Goal: Communication & Community: Share content

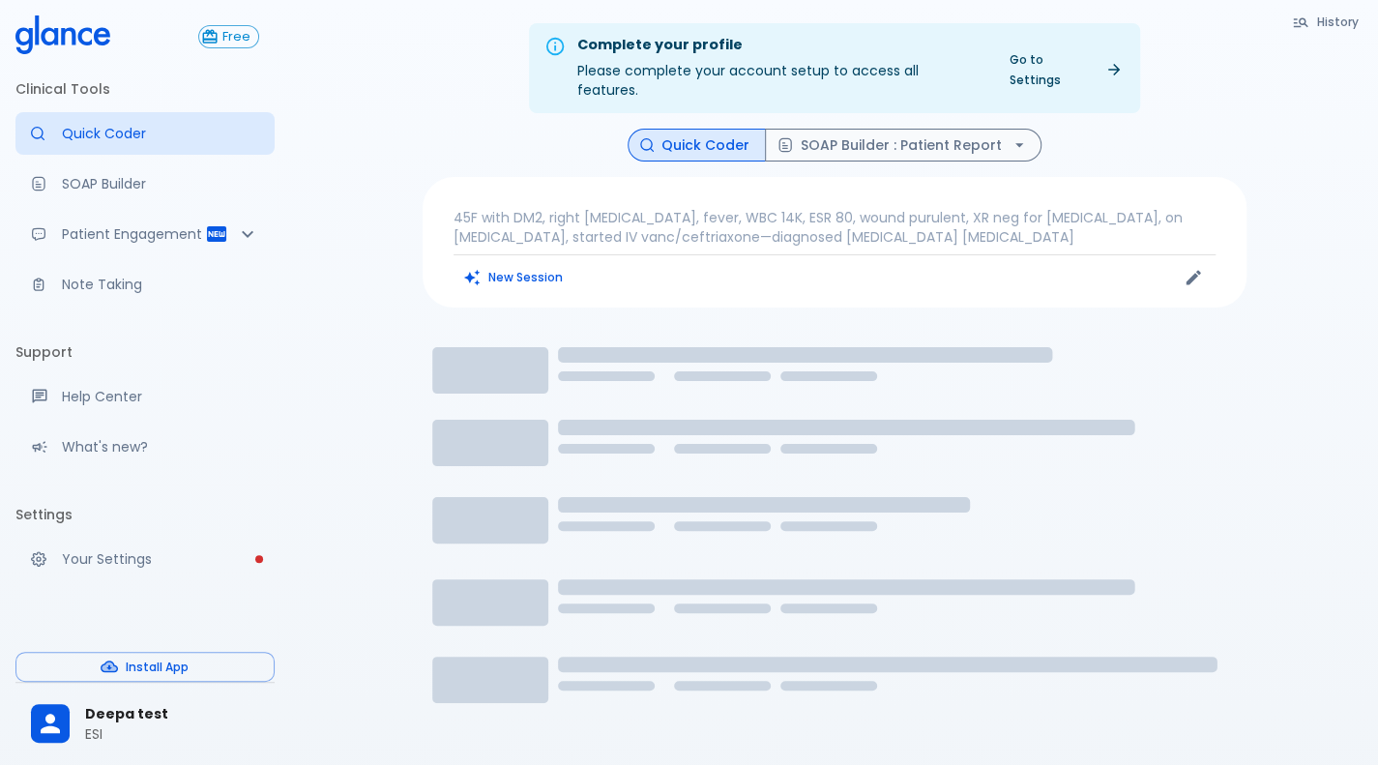
click at [597, 134] on div "Quick Coder SOAP Builder : Patient Report" at bounding box center [835, 146] width 824 height 34
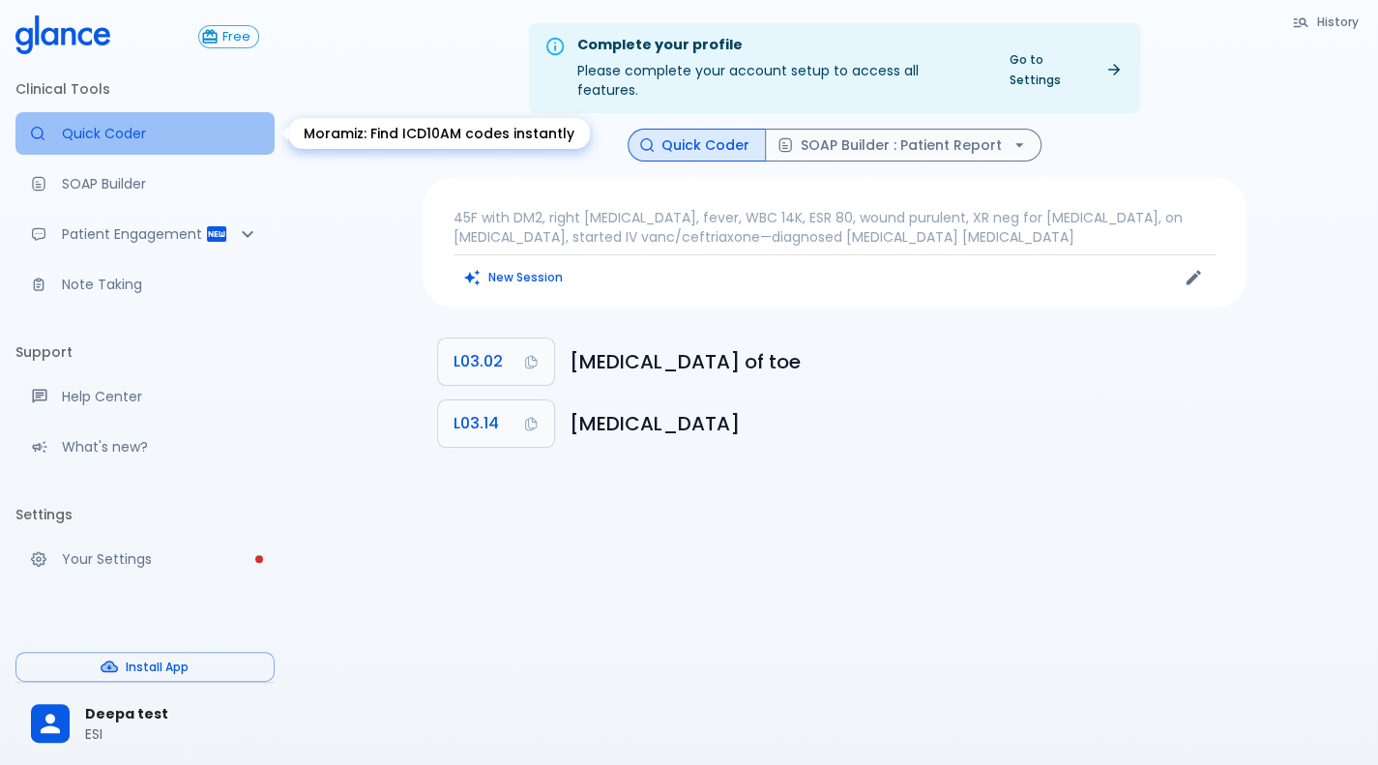
click at [71, 121] on link "Quick Coder" at bounding box center [144, 133] width 259 height 43
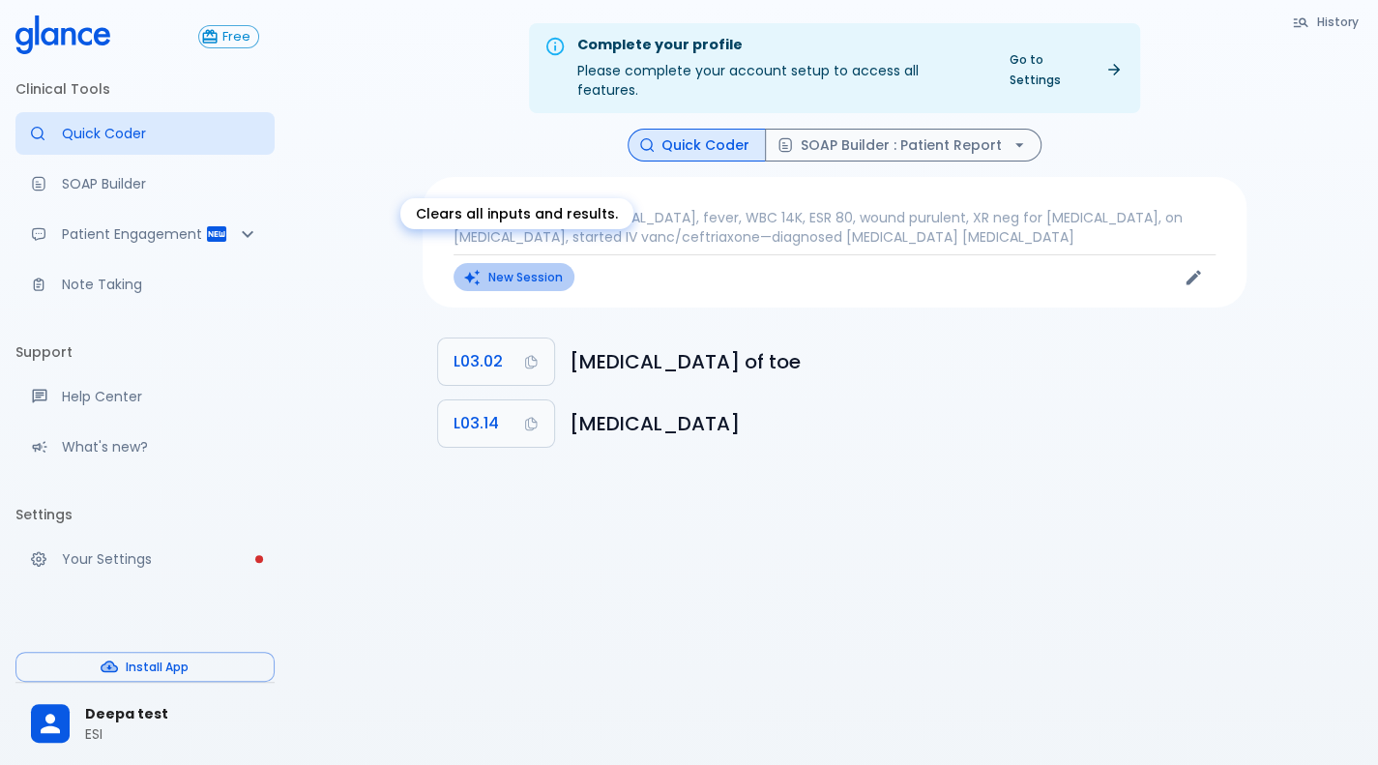
click at [539, 263] on button "New Session" at bounding box center [514, 277] width 121 height 28
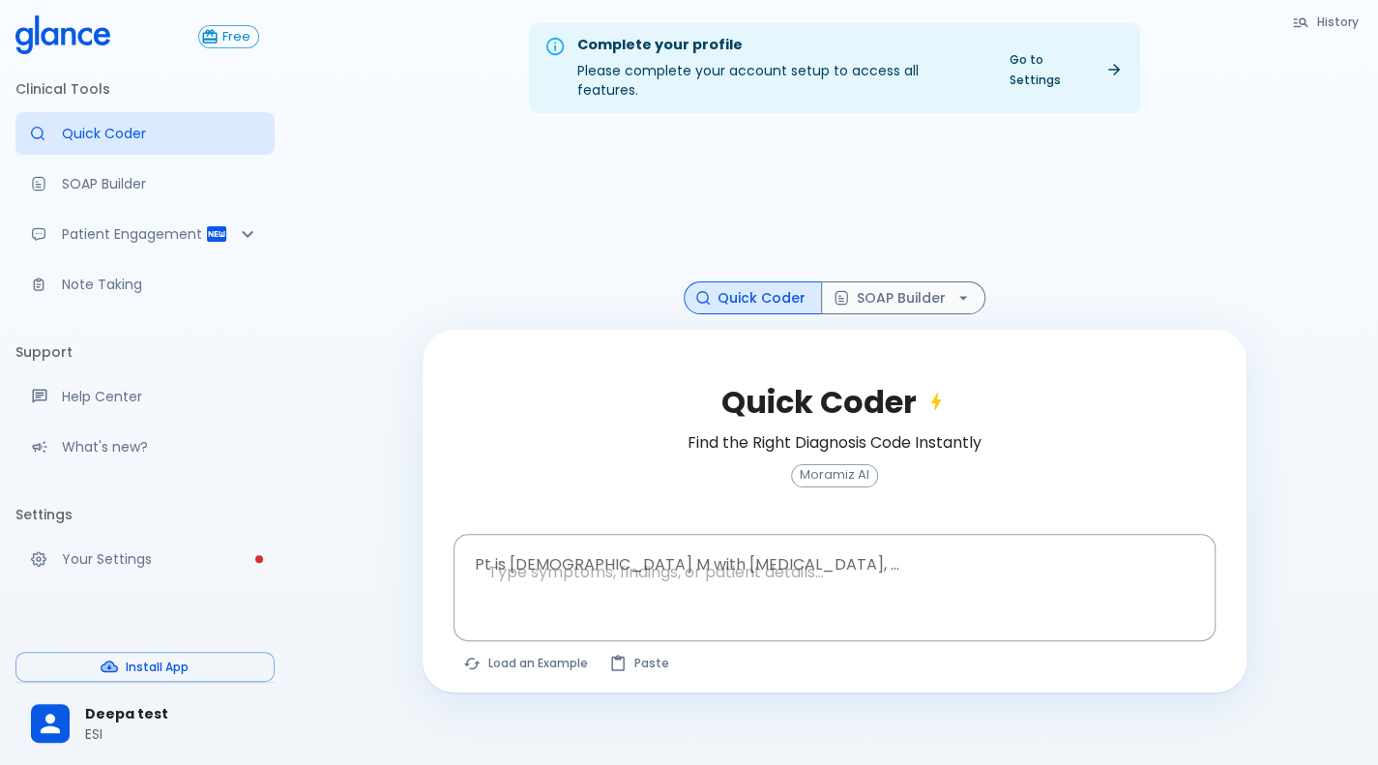
drag, startPoint x: 169, startPoint y: 207, endPoint x: 129, endPoint y: 192, distance: 43.1
click at [129, 192] on ul "Clinical Tools Quick Coder SOAP Builder Patient Engagement Note Taking" at bounding box center [144, 193] width 259 height 255
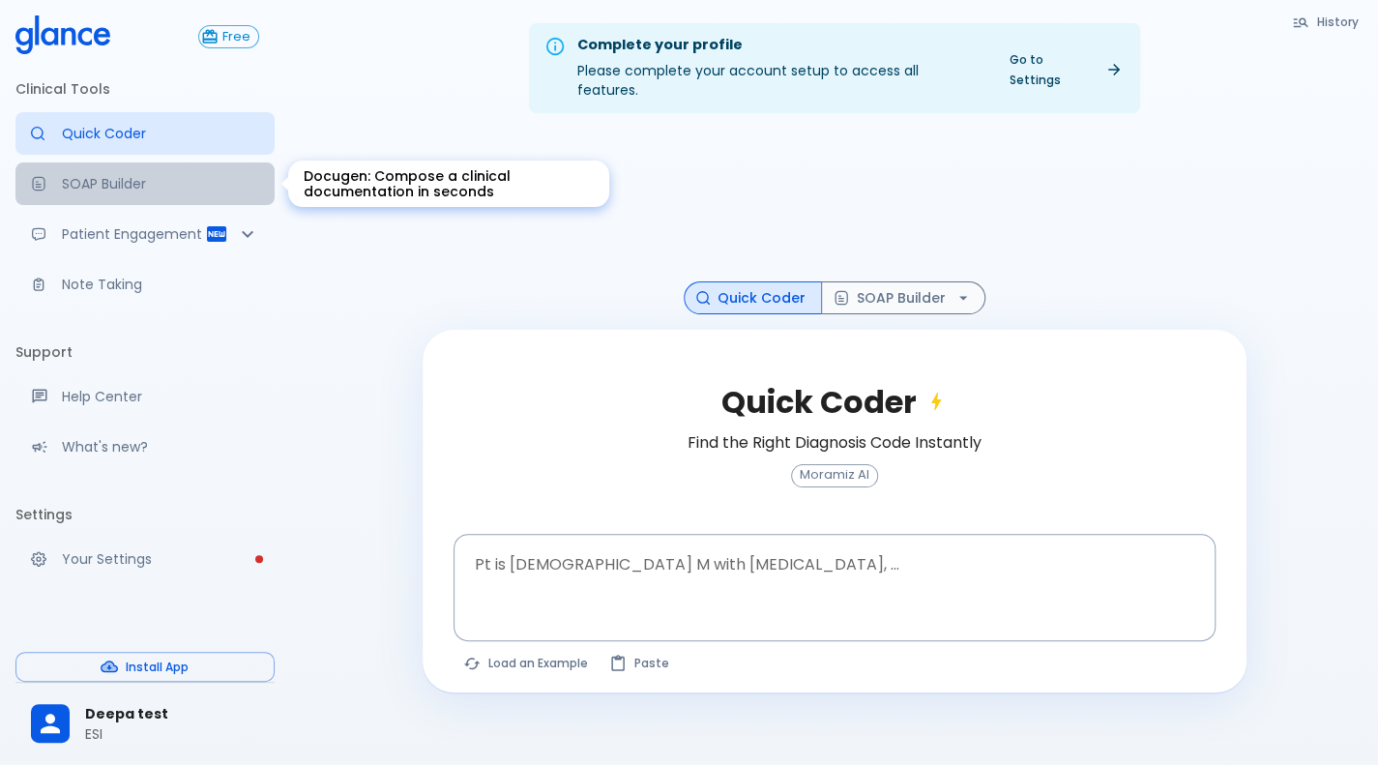
click at [129, 192] on p "SOAP Builder" at bounding box center [160, 183] width 197 height 19
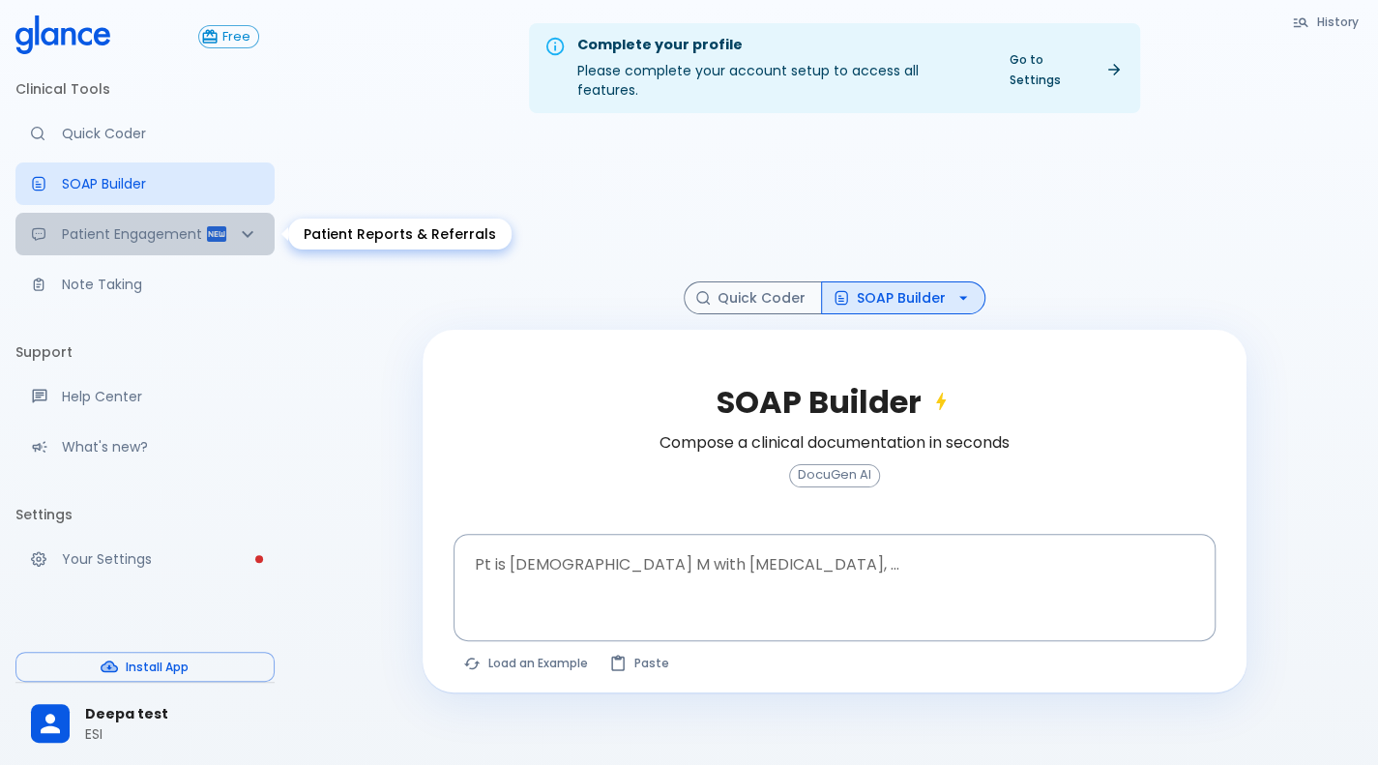
click at [192, 247] on div "Patient Engagement" at bounding box center [144, 234] width 259 height 43
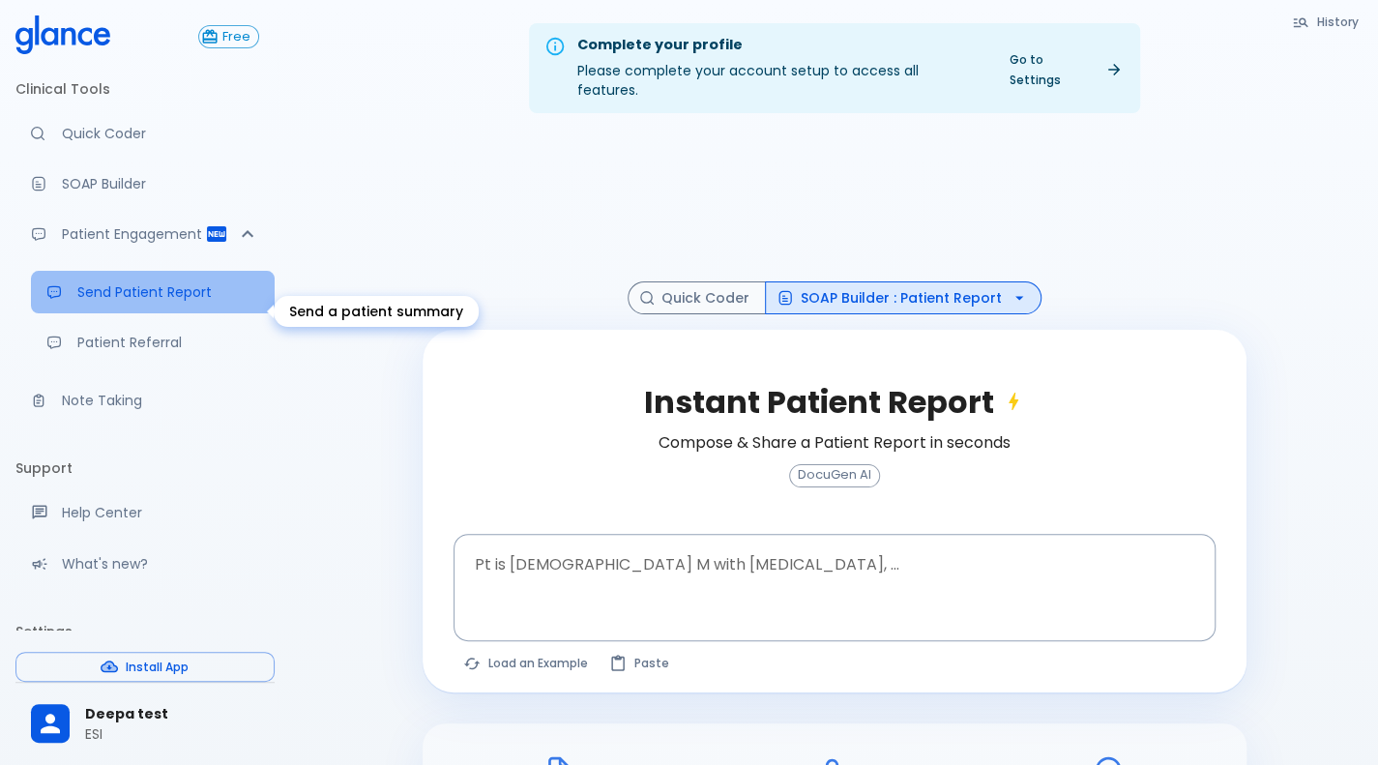
click at [152, 313] on link "Send Patient Report" at bounding box center [153, 292] width 244 height 43
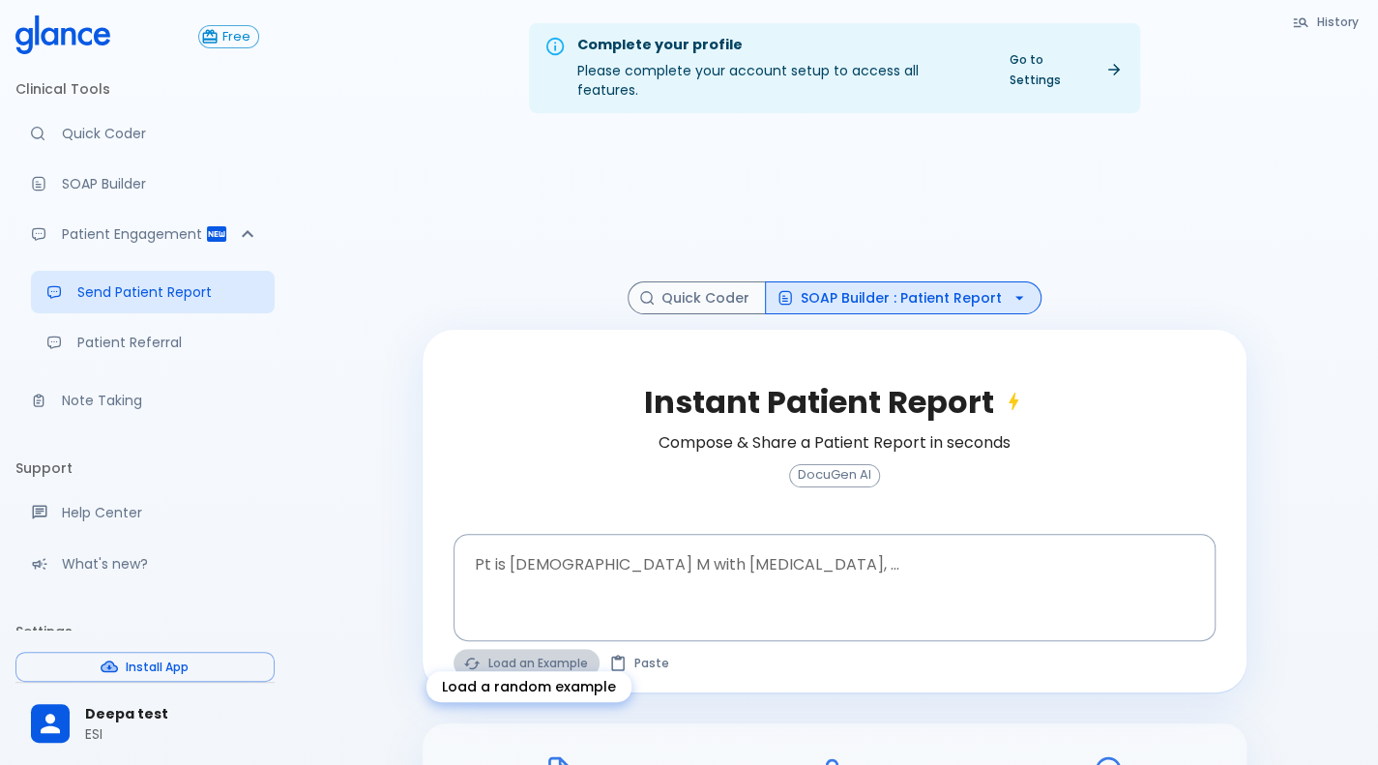
click at [506, 649] on button "Load an Example" at bounding box center [527, 663] width 146 height 28
type textarea "30F, weight loss, [MEDICAL_DATA], [MEDICAL_DATA], HR 121, [MEDICAL_DATA], TSH u…"
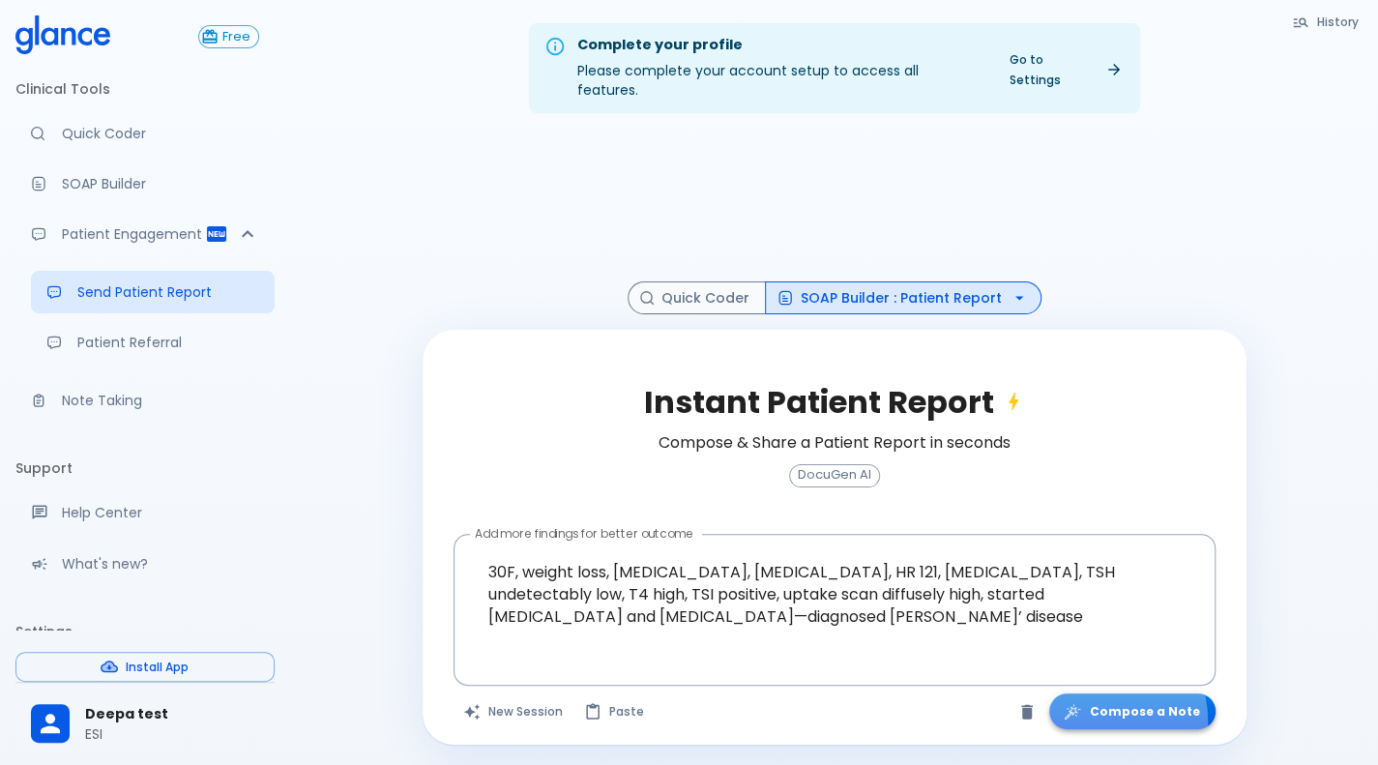
click at [1103, 701] on button "Compose a Note" at bounding box center [1132, 711] width 166 height 36
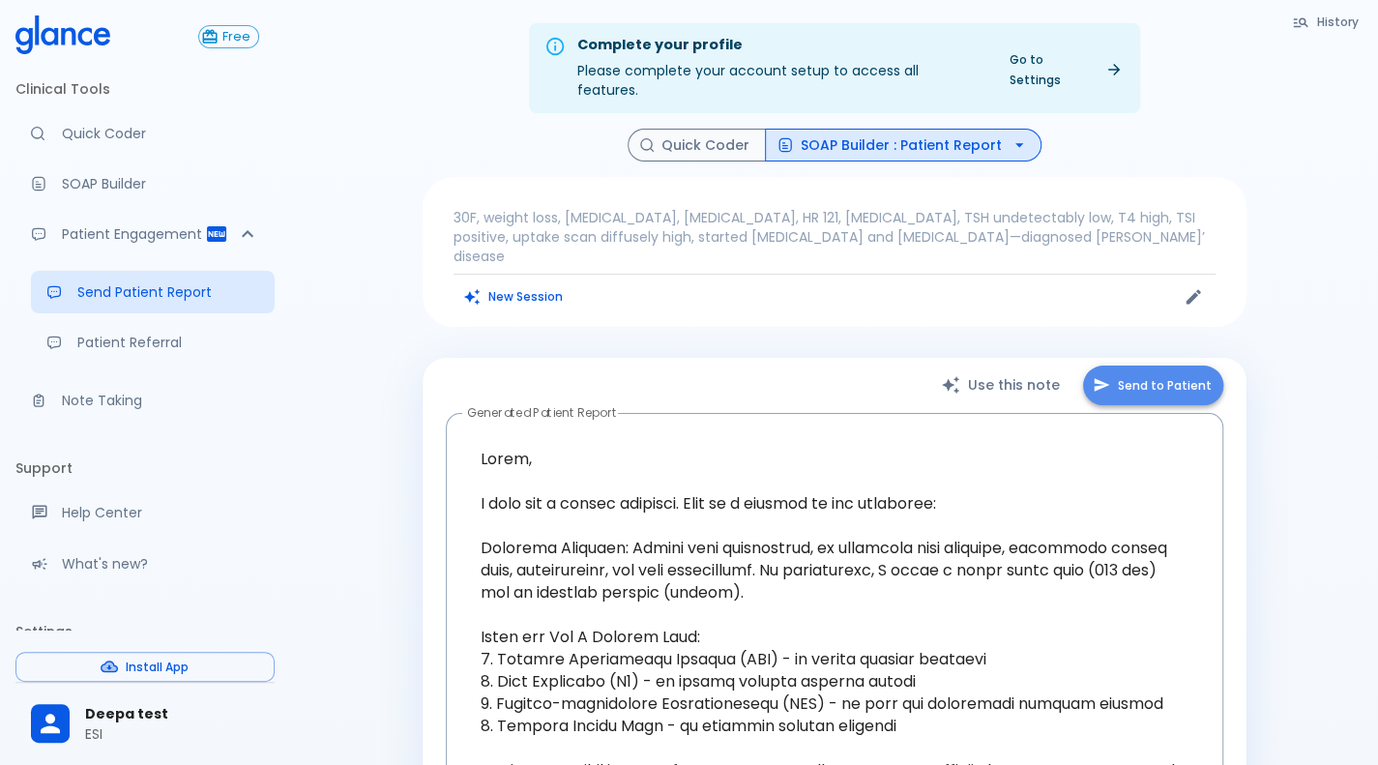
click at [1129, 366] on button "Send to Patient" at bounding box center [1153, 386] width 140 height 40
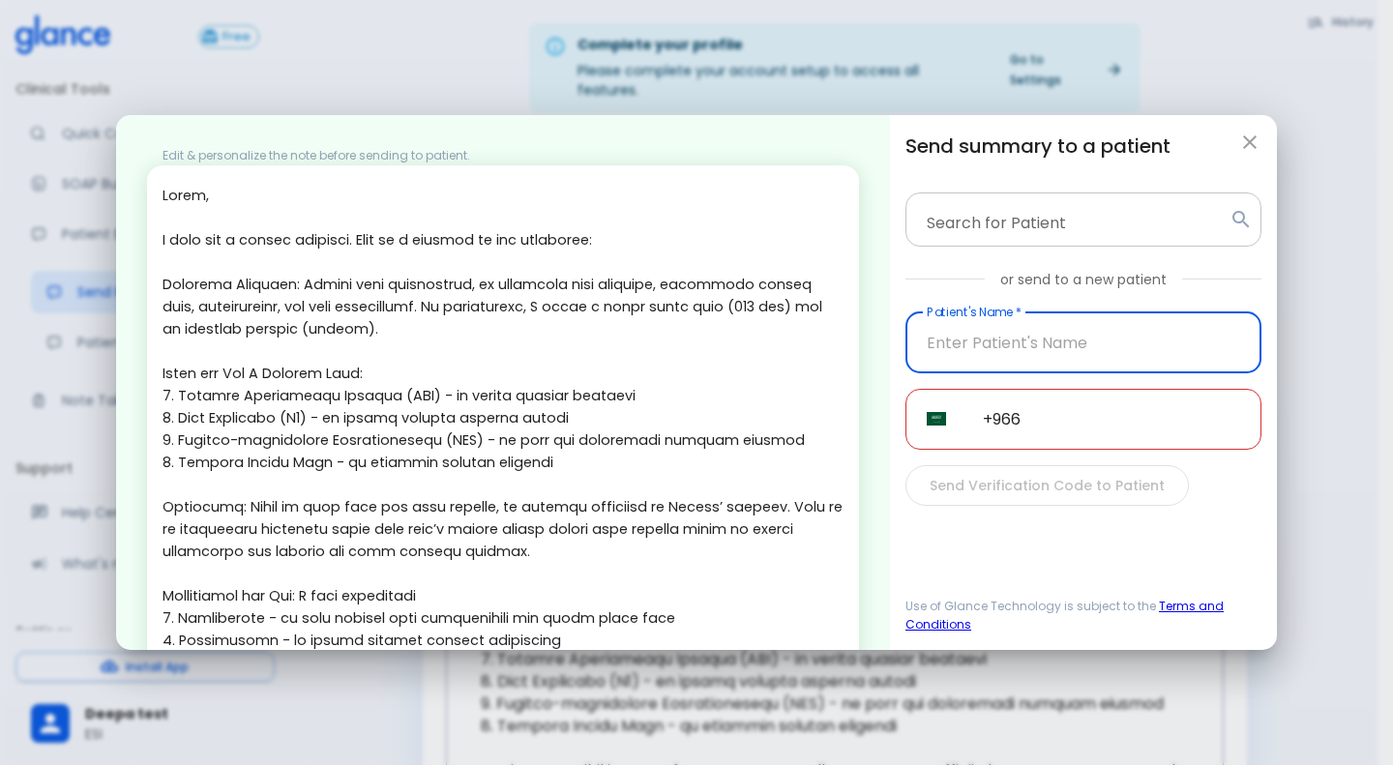
click at [1004, 200] on div "Search for Patient" at bounding box center [1083, 219] width 356 height 54
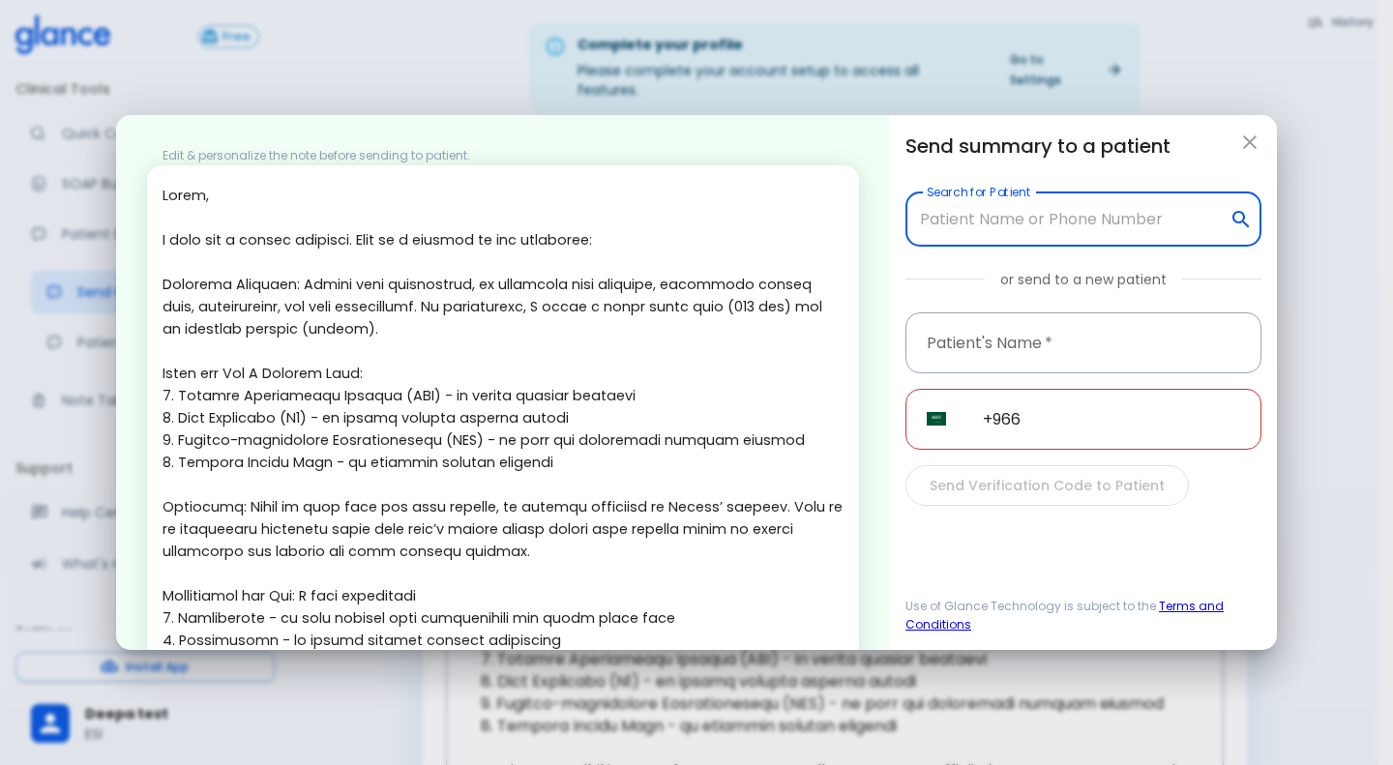
click at [1004, 200] on div "Search for Patient" at bounding box center [1083, 219] width 356 height 54
type input "9606"
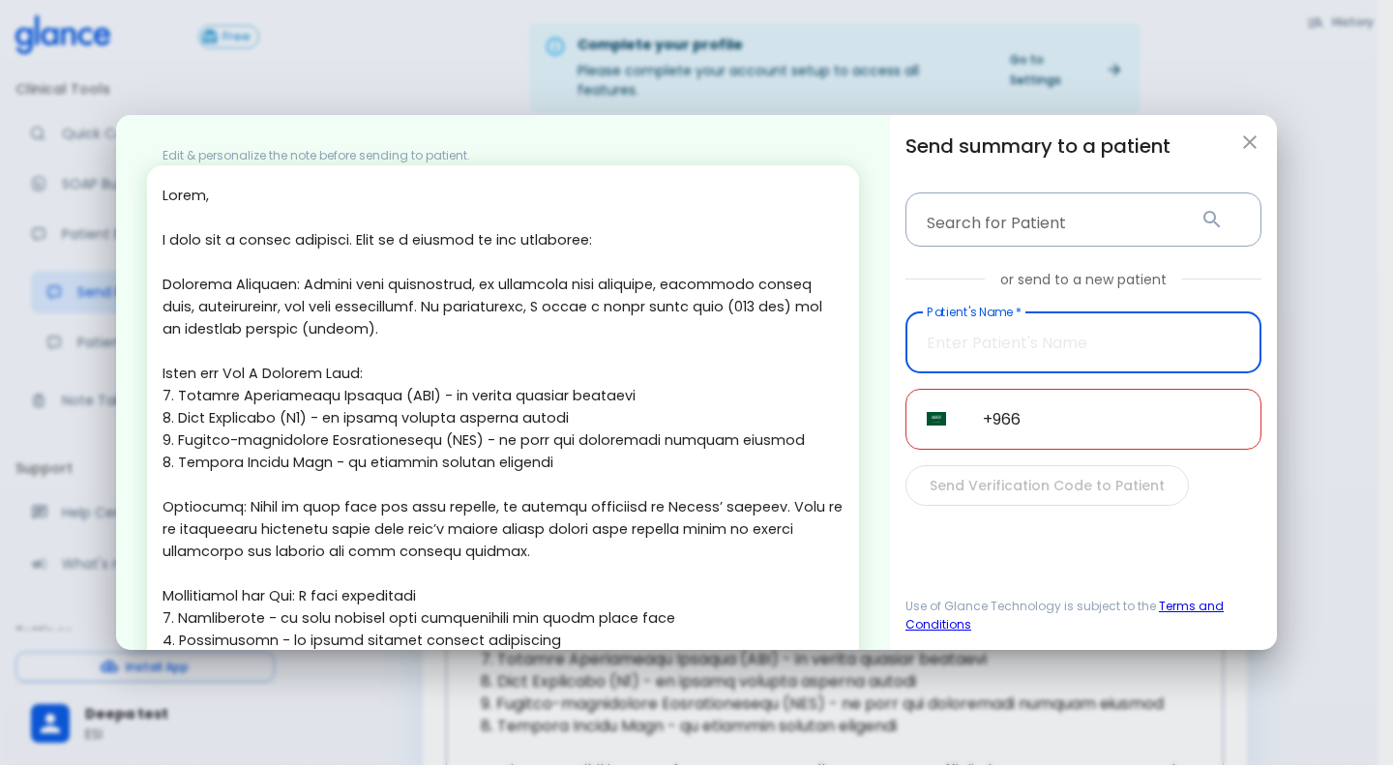
click at [1023, 370] on input "text" at bounding box center [1083, 342] width 356 height 61
type input "deepA"
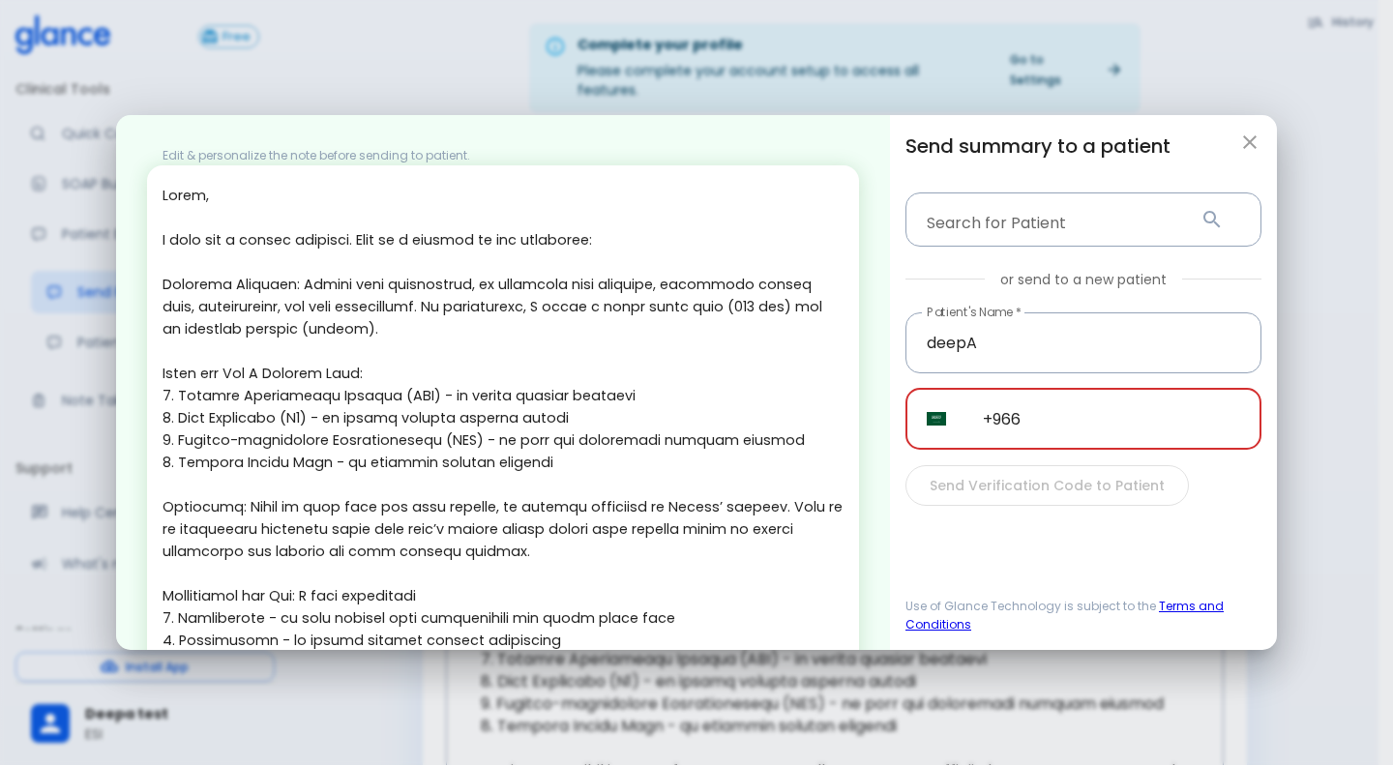
click at [1160, 434] on input "+966" at bounding box center [1111, 419] width 300 height 61
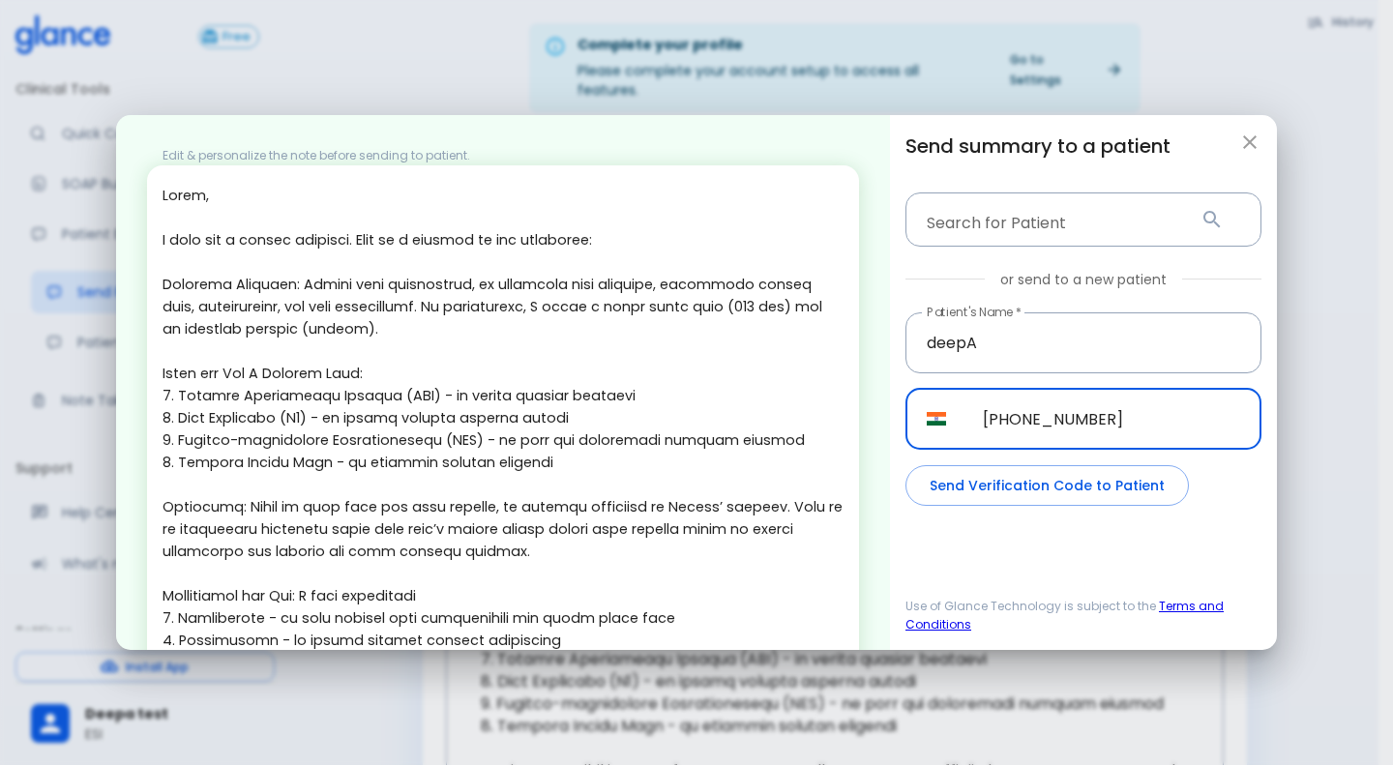
type input "[PHONE_NUMBER]"
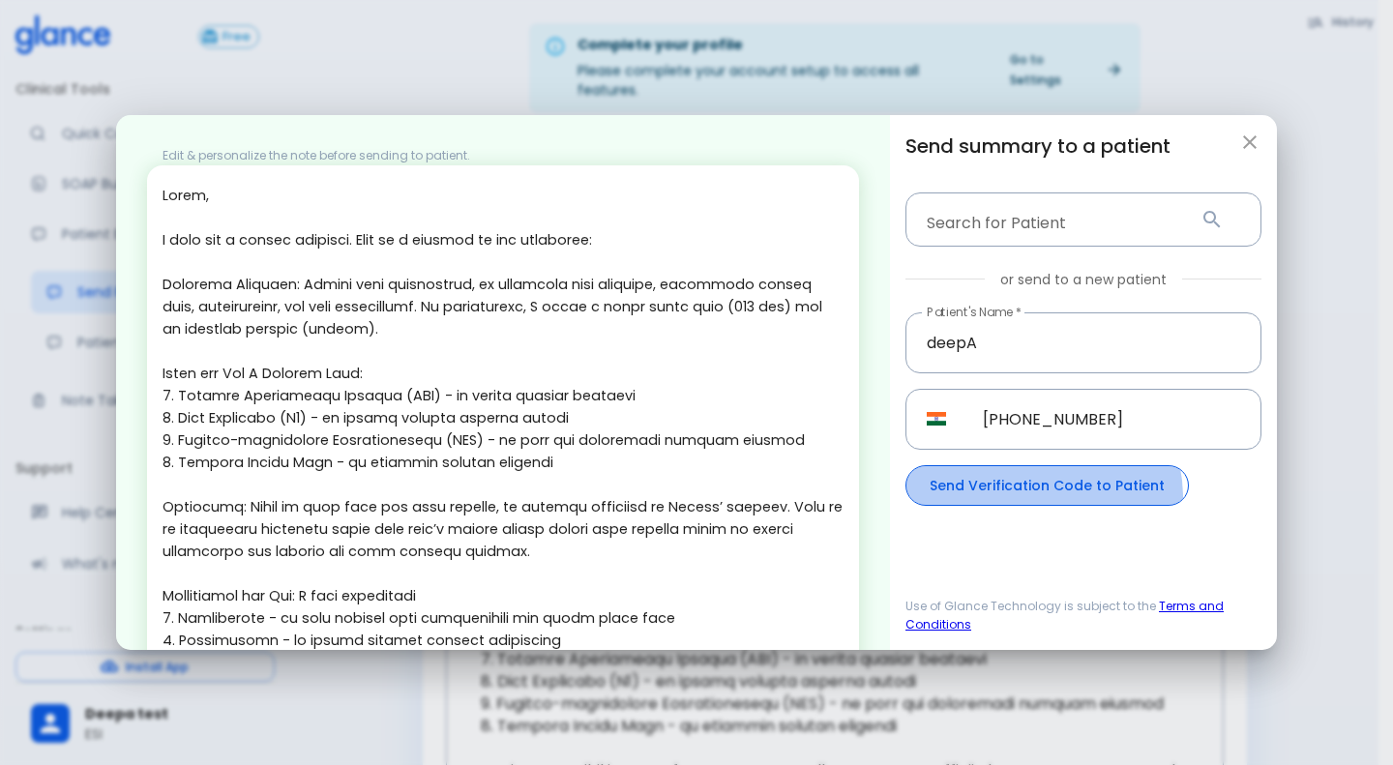
click at [1016, 498] on button "Send Verification Code to Patient" at bounding box center [1046, 486] width 283 height 42
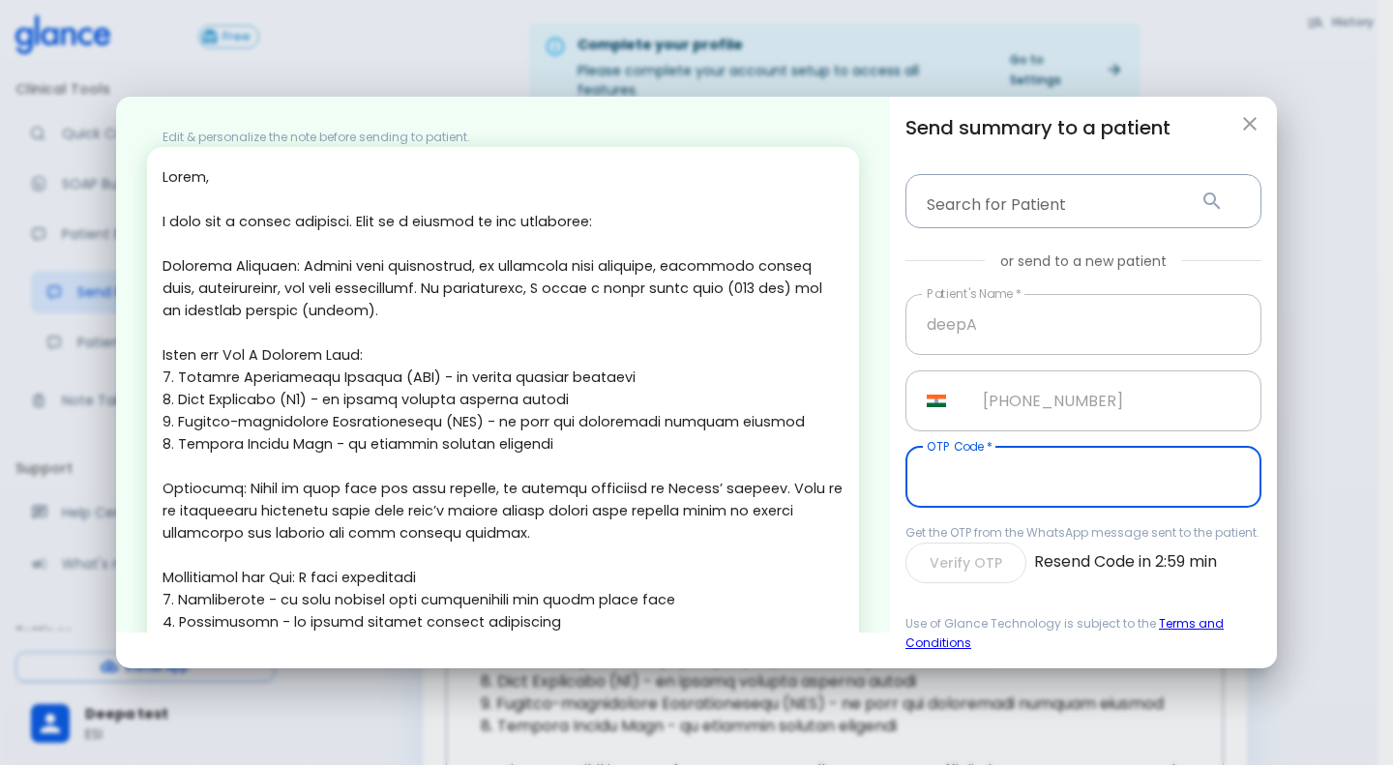
click at [1016, 498] on input "text" at bounding box center [1083, 477] width 356 height 61
type input "406955"
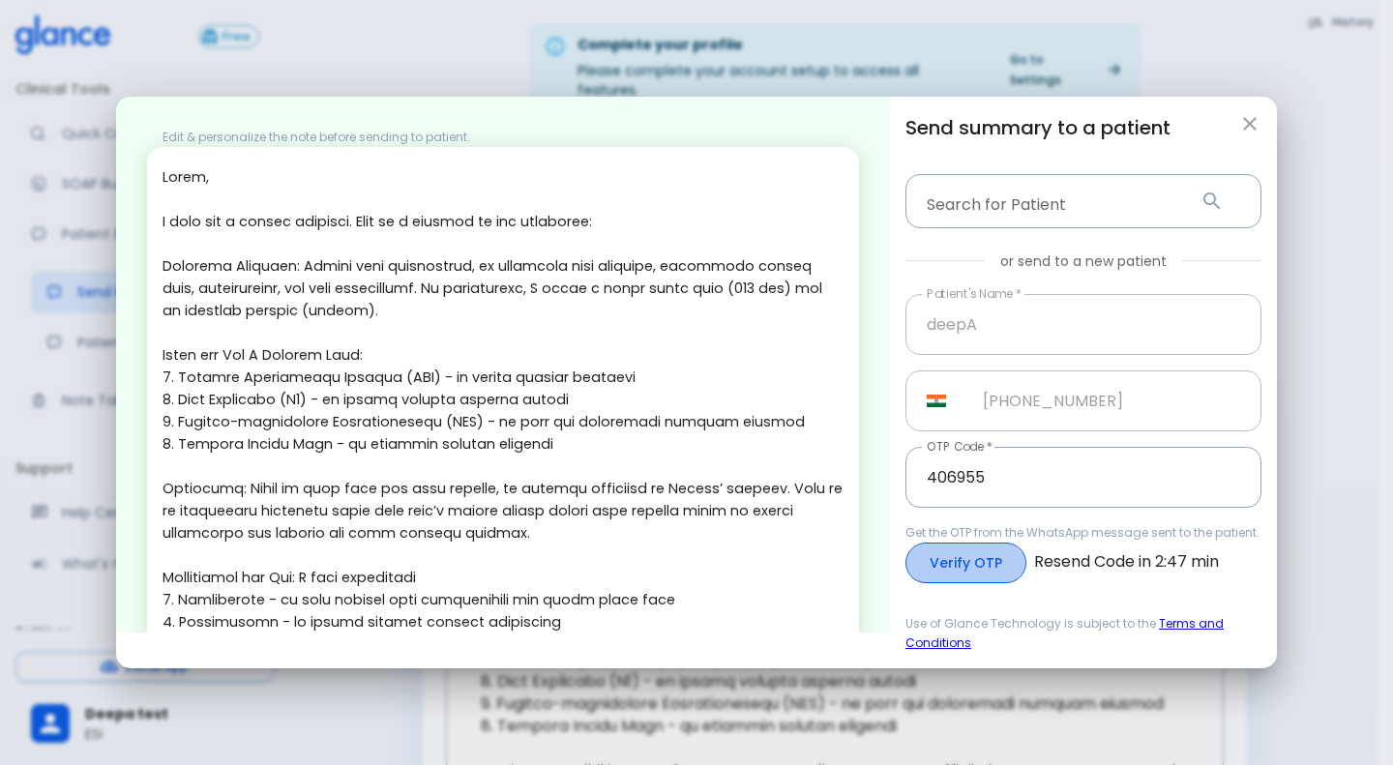
click at [930, 560] on button "Verify OTP" at bounding box center [965, 564] width 121 height 42
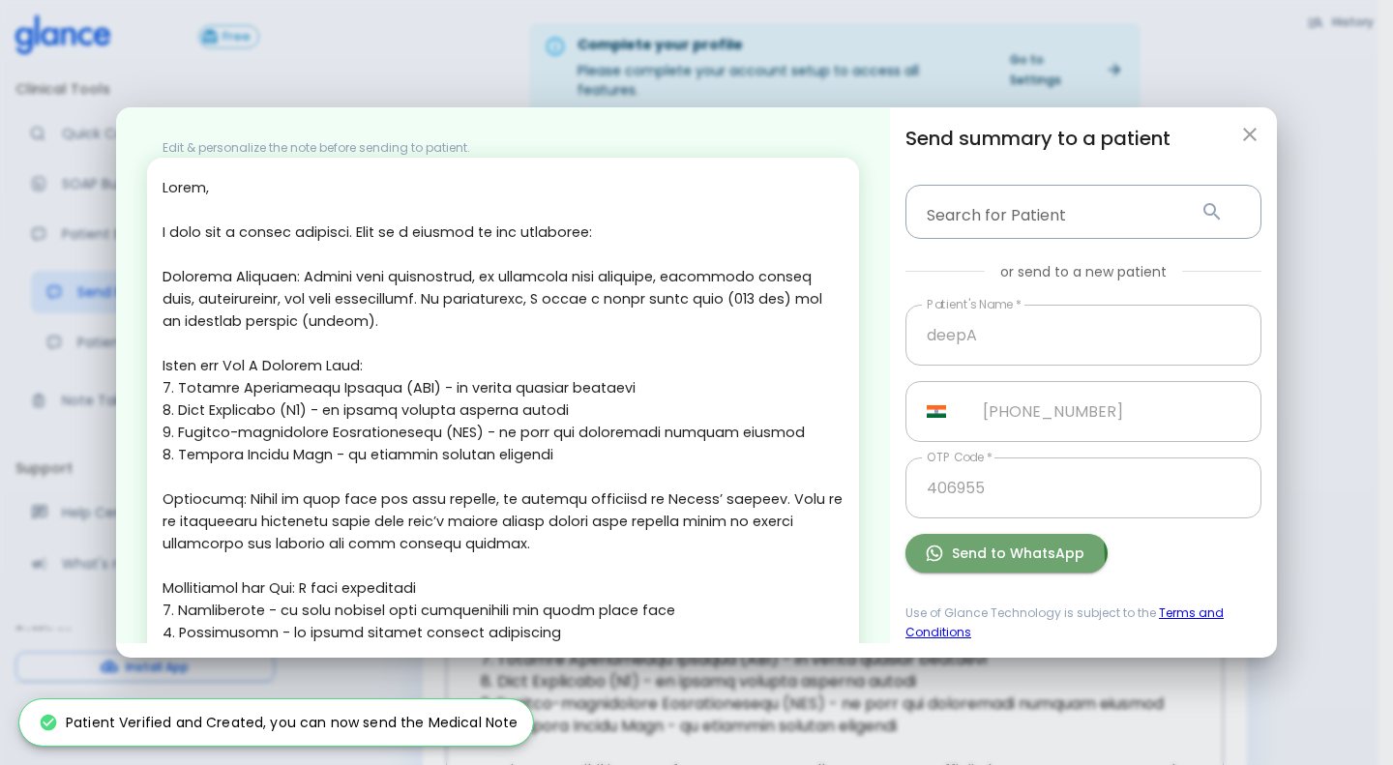
click at [930, 560] on icon "button" at bounding box center [935, 554] width 16 height 16
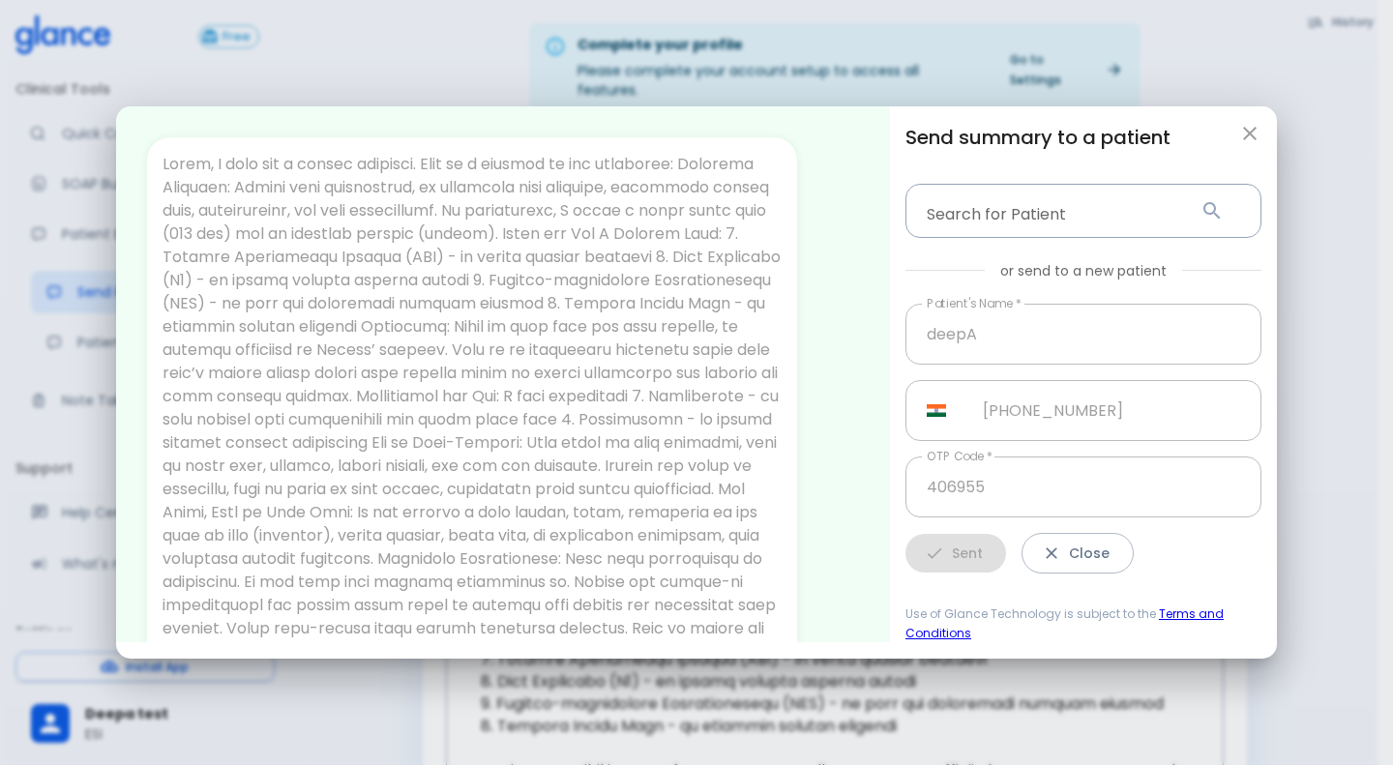
click at [1248, 157] on div "Send summary to a patient Search for Patient Search for Patient or send to a ne…" at bounding box center [1083, 348] width 356 height 453
click at [1072, 562] on button "Close" at bounding box center [1077, 554] width 112 height 42
type input "+966"
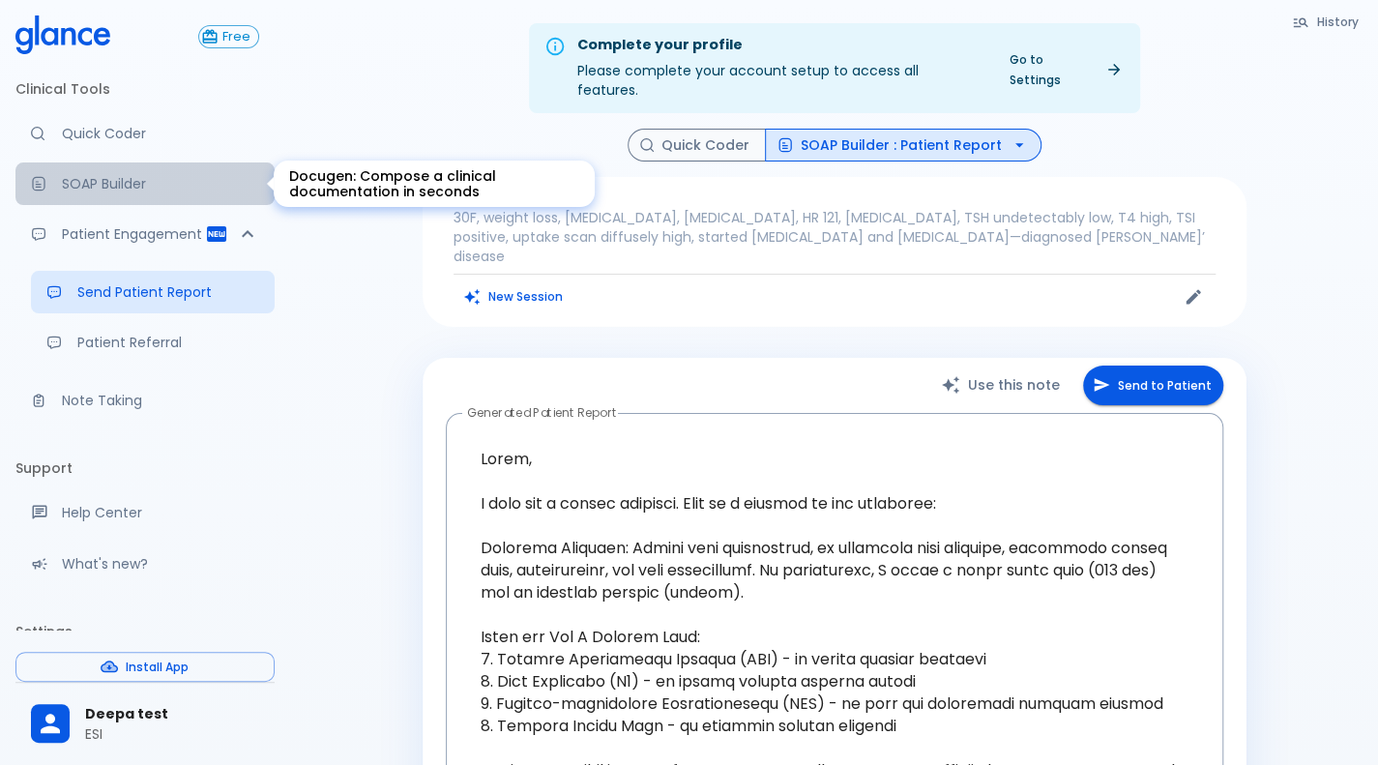
click at [147, 167] on link "SOAP Builder" at bounding box center [144, 183] width 259 height 43
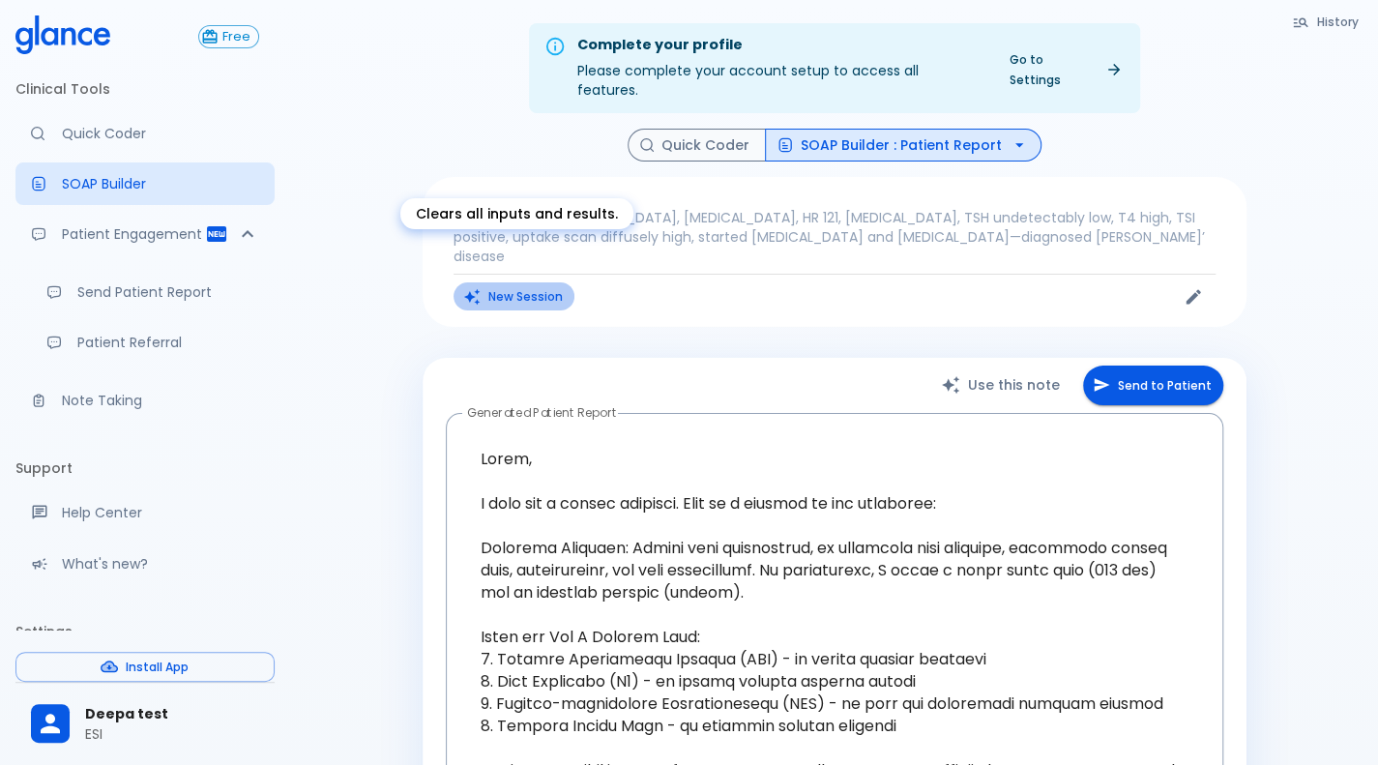
click at [501, 282] on button "New Session" at bounding box center [514, 296] width 121 height 28
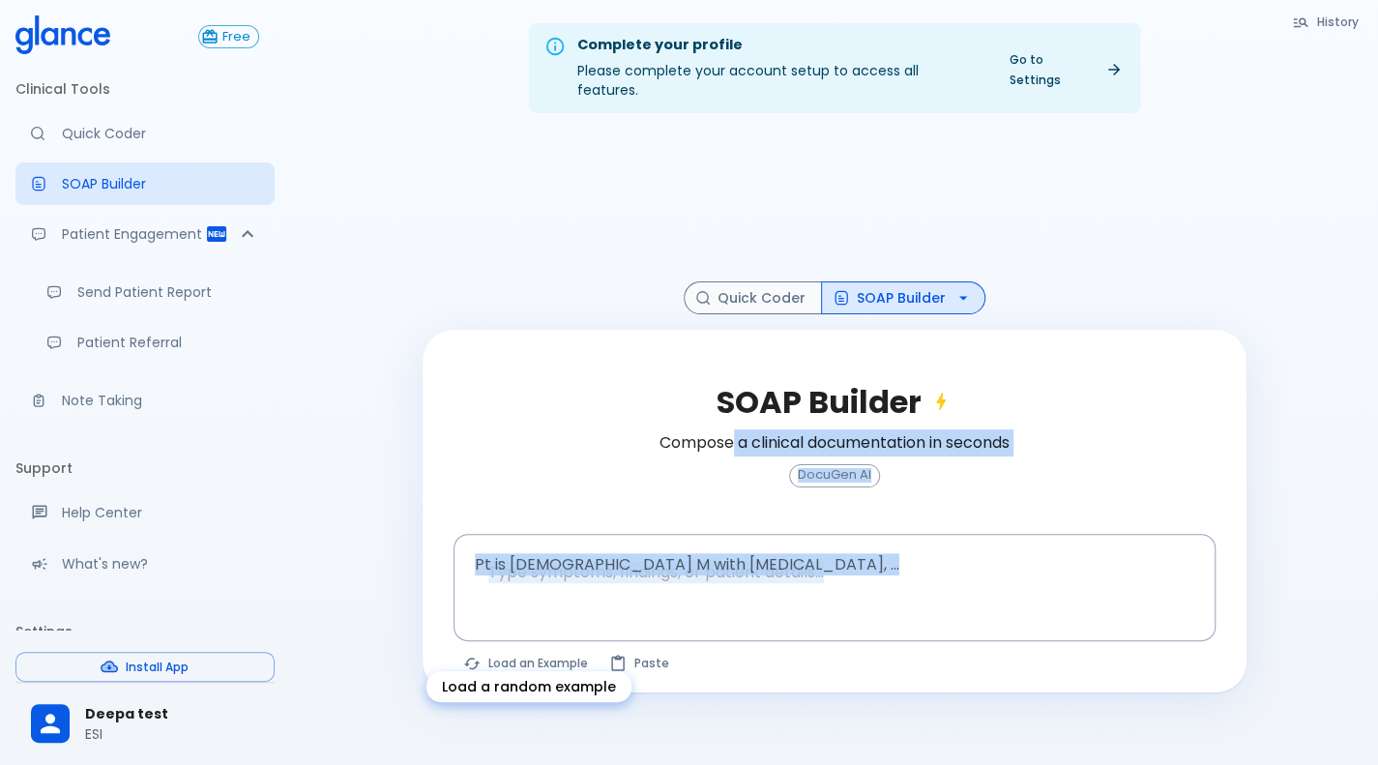
drag, startPoint x: 728, startPoint y: 472, endPoint x: 551, endPoint y: 640, distance: 244.2
click at [551, 640] on div "SOAP Builder Compose a clinical documentation in seconds DocuGen AI Pt is [DEMO…" at bounding box center [835, 511] width 824 height 363
click at [551, 649] on button "Load an Example" at bounding box center [527, 663] width 146 height 28
type textarea "30F, weight loss, [MEDICAL_DATA], [MEDICAL_DATA], HR 121, [MEDICAL_DATA], TSH u…"
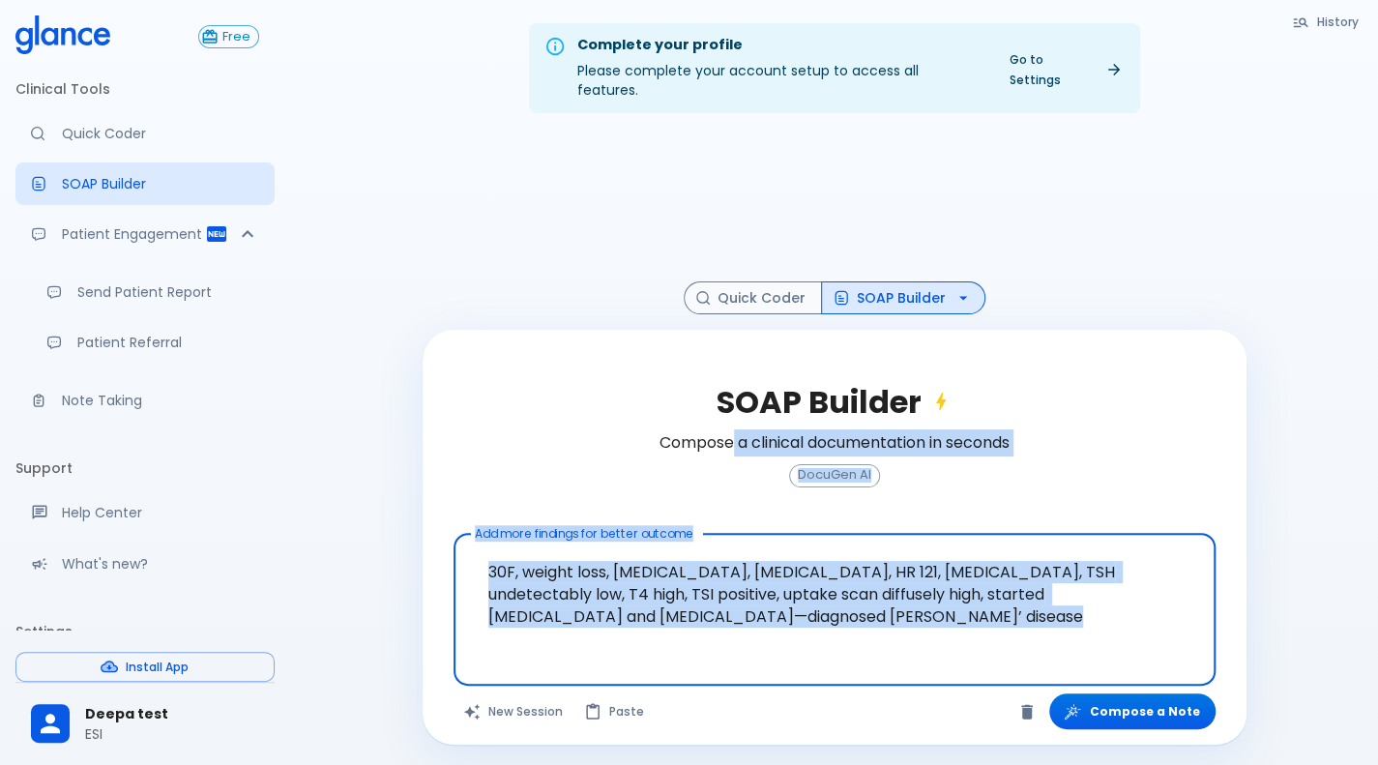
click at [882, 550] on textarea "30F, weight loss, [MEDICAL_DATA], [MEDICAL_DATA], HR 121, [MEDICAL_DATA], TSH u…" at bounding box center [834, 594] width 735 height 105
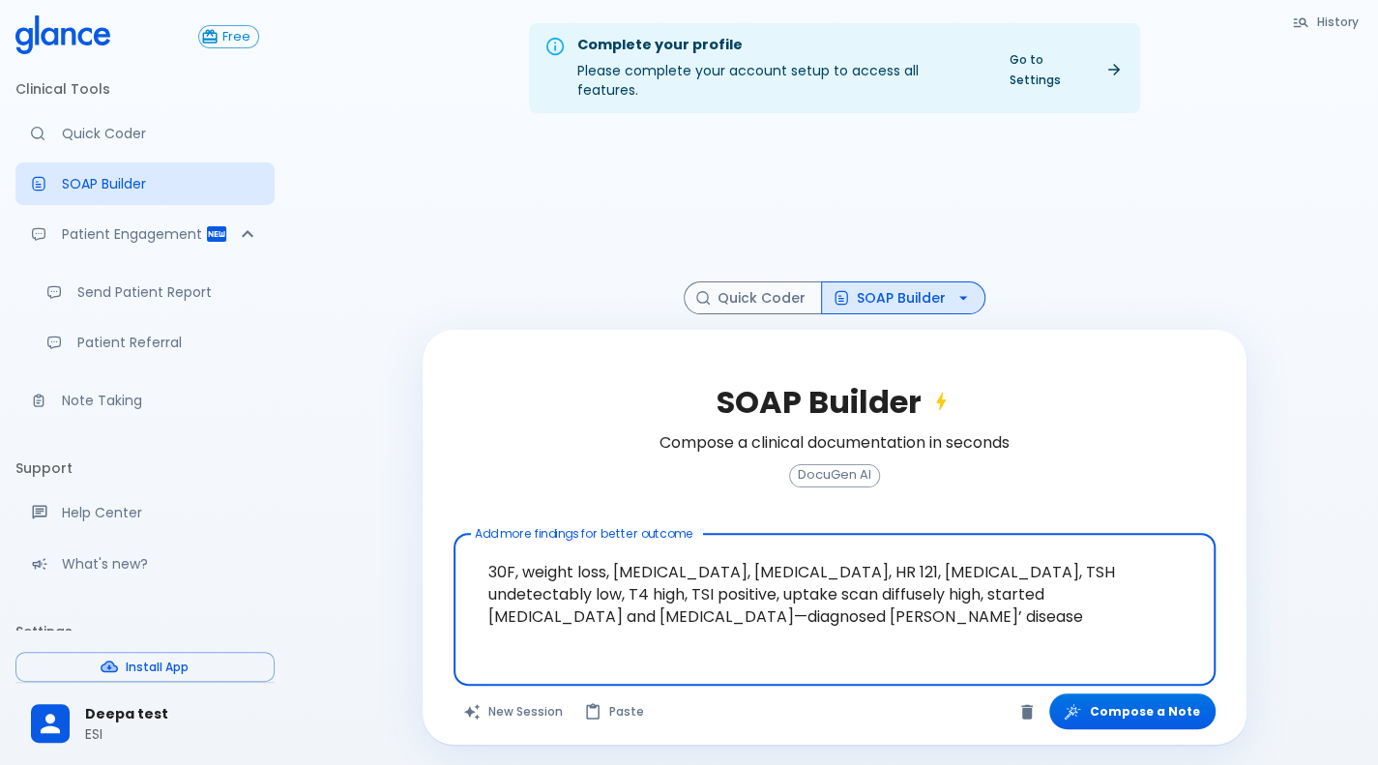
click at [807, 613] on textarea "30F, weight loss, [MEDICAL_DATA], [MEDICAL_DATA], HR 121, [MEDICAL_DATA], TSH u…" at bounding box center [834, 594] width 735 height 105
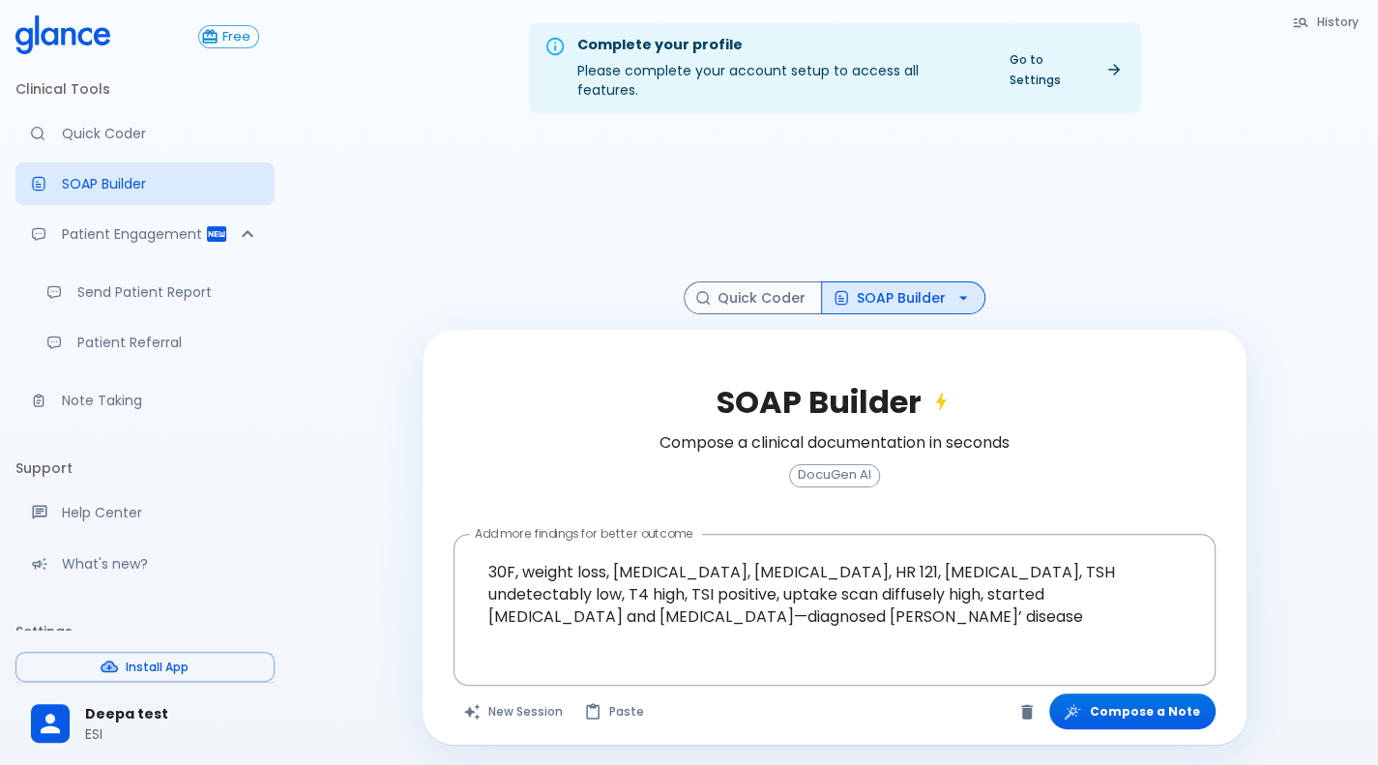
click at [958, 259] on div at bounding box center [835, 205] width 824 height 153
click at [925, 281] on button "SOAP Builder" at bounding box center [903, 298] width 164 height 34
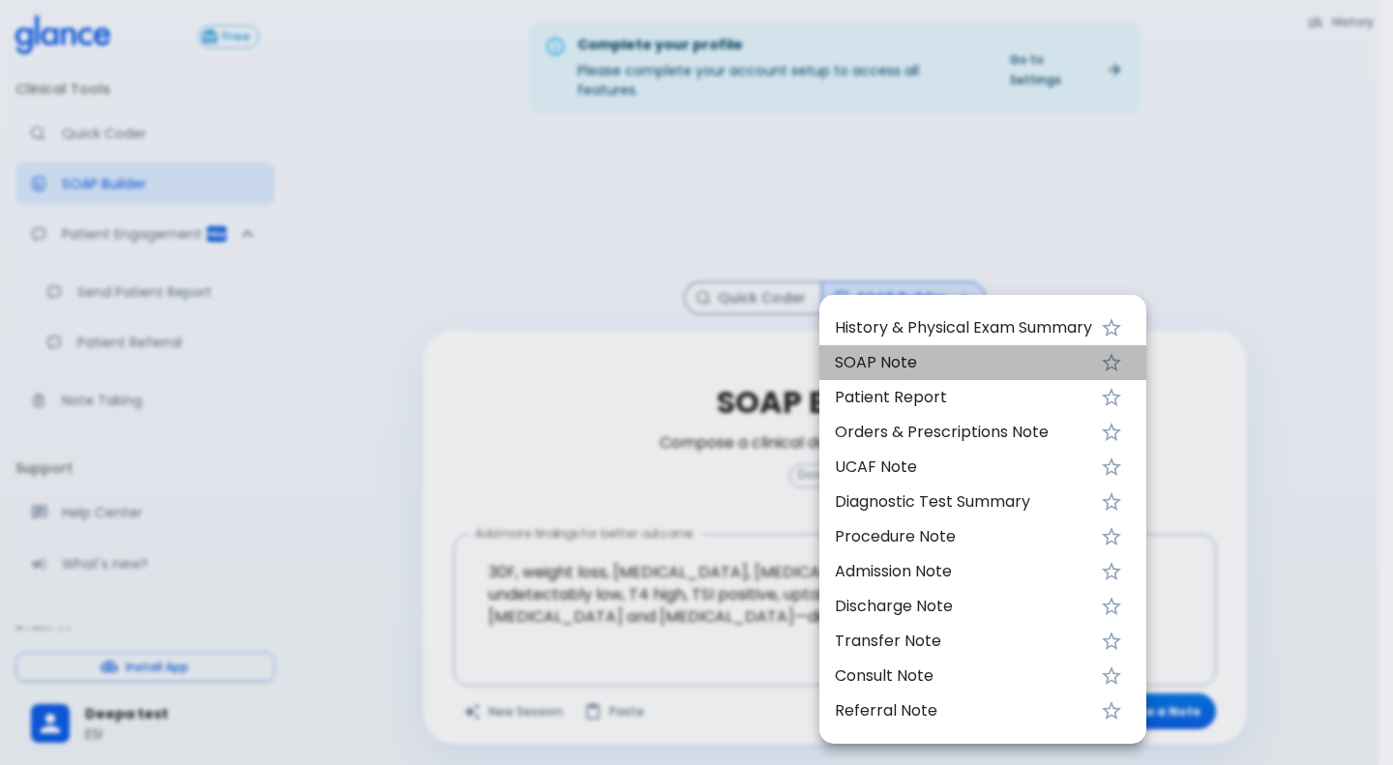
click at [878, 377] on li "SOAP Note" at bounding box center [982, 362] width 327 height 35
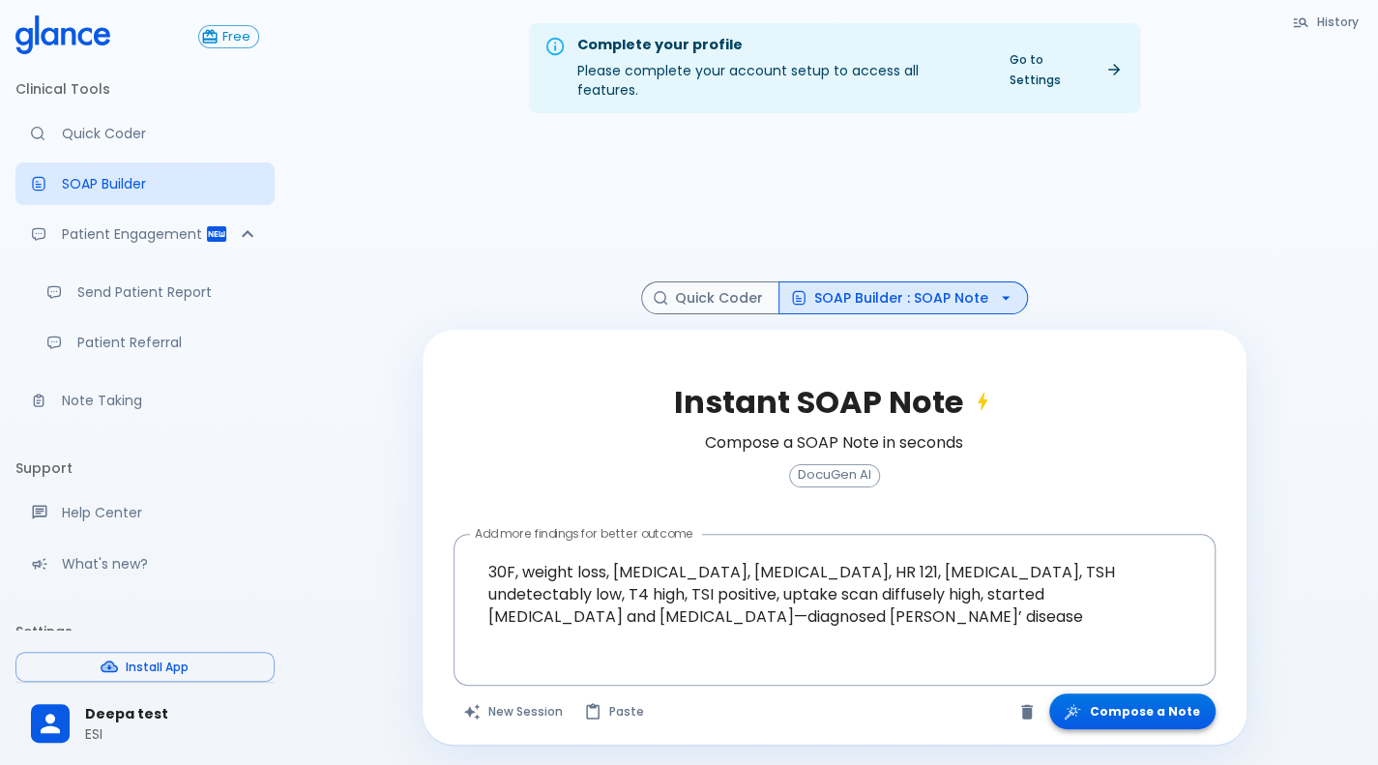
click at [1152, 693] on button "Compose a Note" at bounding box center [1132, 711] width 166 height 36
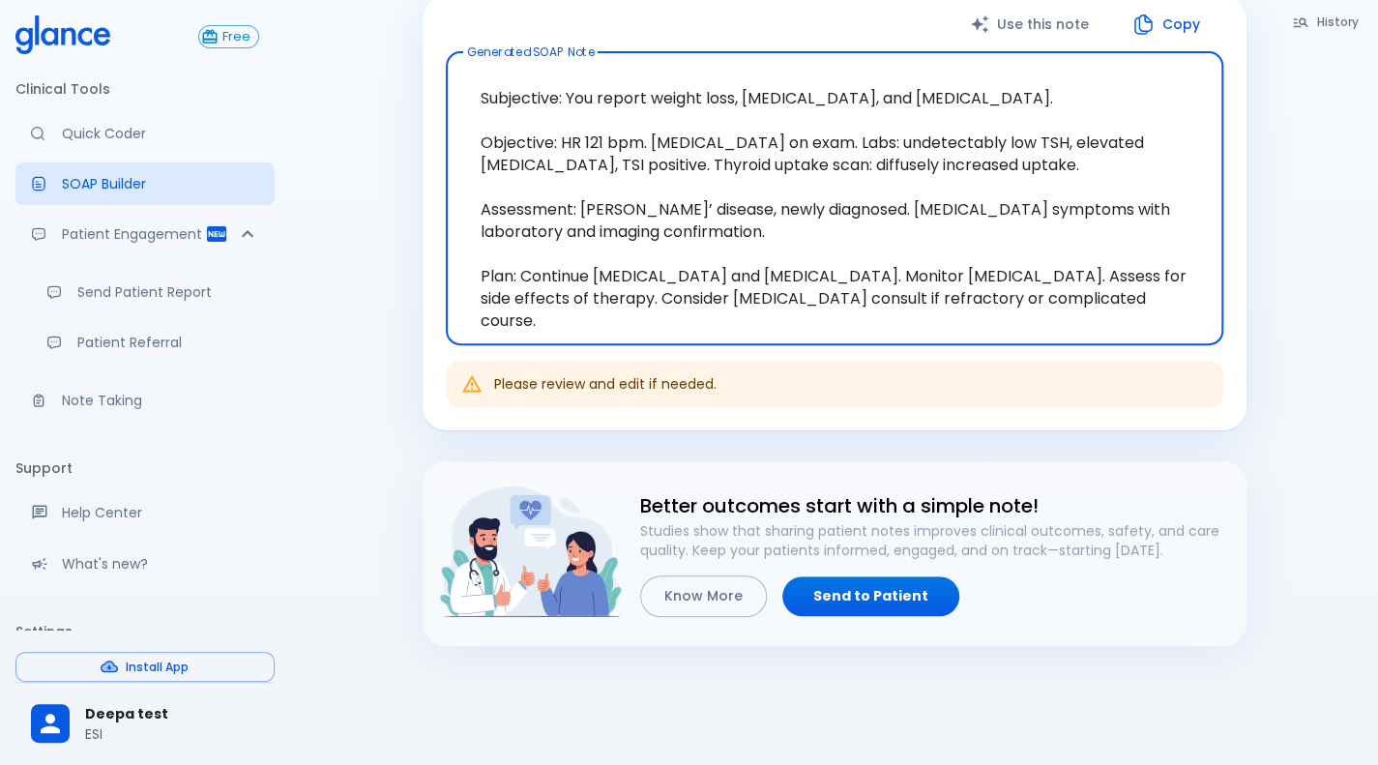
scroll to position [380, 0]
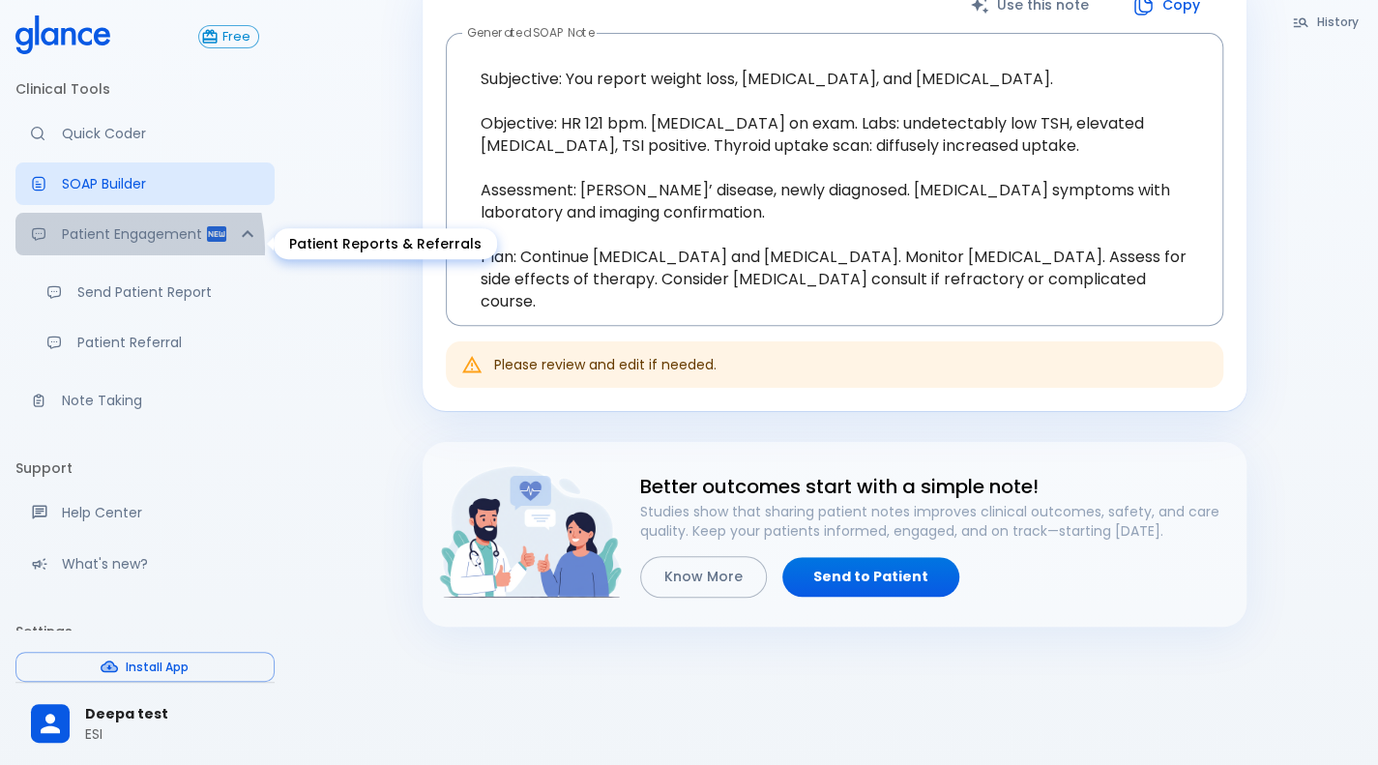
click at [87, 244] on p "Patient Engagement" at bounding box center [133, 233] width 143 height 19
type textarea "Lorem, I dolo sit a consec adipisci. Elit se d eiusmod te inc utlaboree: Dolore…"
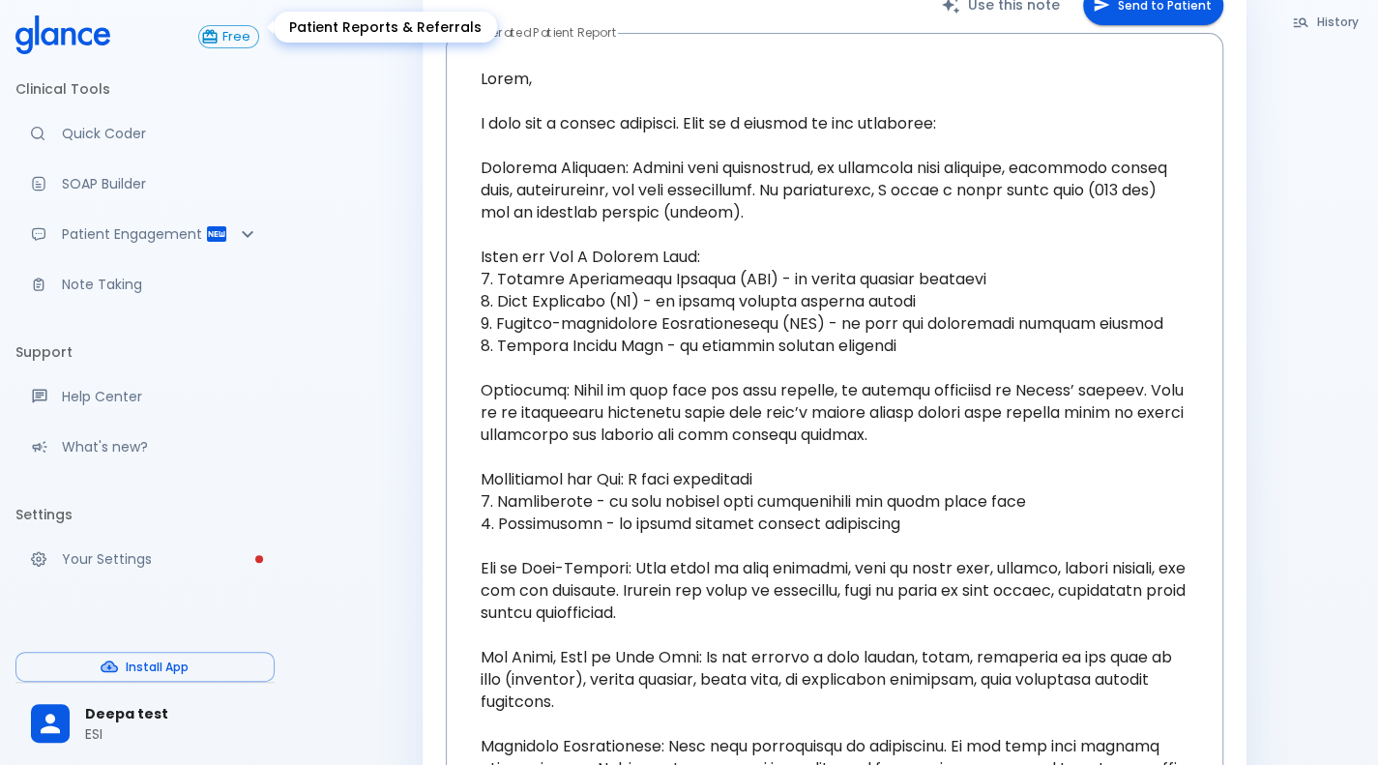
scroll to position [163, 0]
